Goal: Information Seeking & Learning: Learn about a topic

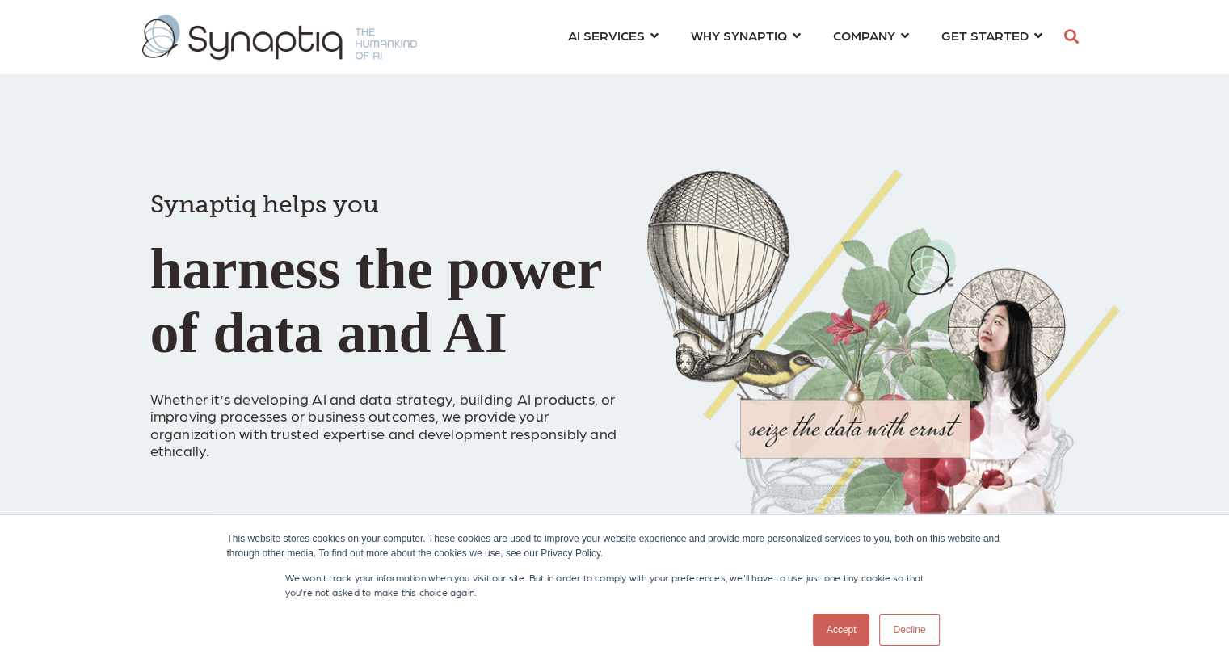
click at [571, 298] on h1 "Synaptiq helps you harness the power of data and AI" at bounding box center [386, 264] width 473 height 204
click at [844, 625] on link "Accept" at bounding box center [841, 630] width 57 height 32
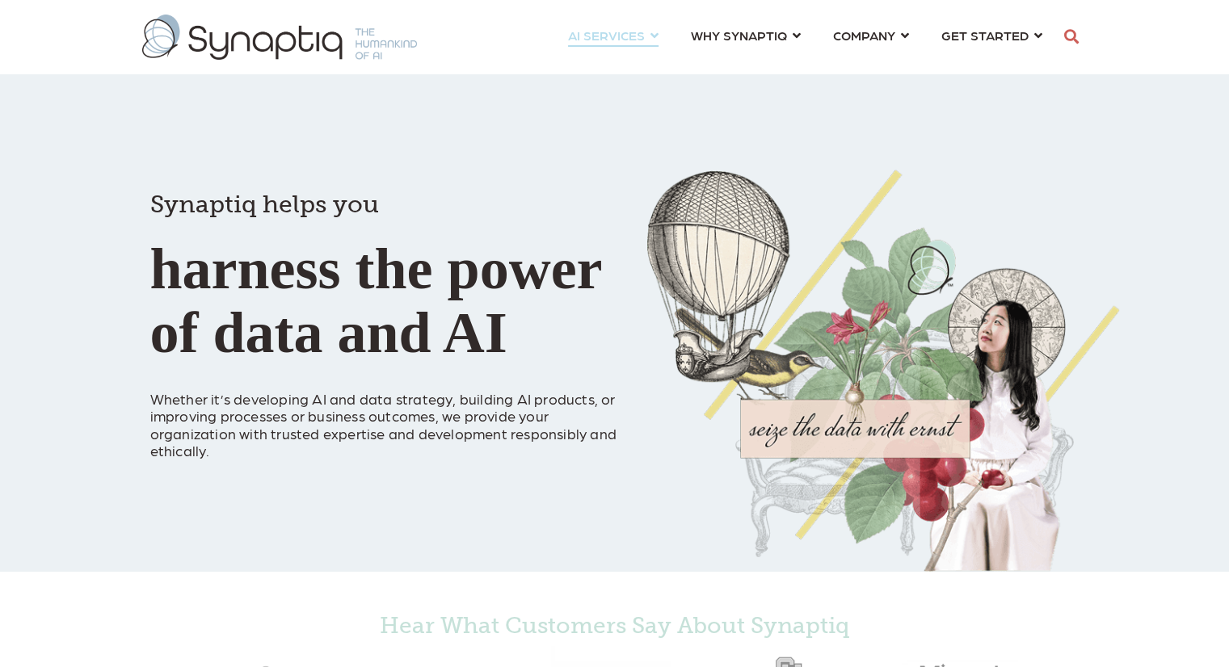
click at [651, 32] on link "AI SERVICES ⇲ By Industry Construction & Real Estate Healthcare Legal Governmen…" at bounding box center [613, 35] width 90 height 30
